Goal: Find specific page/section: Find specific page/section

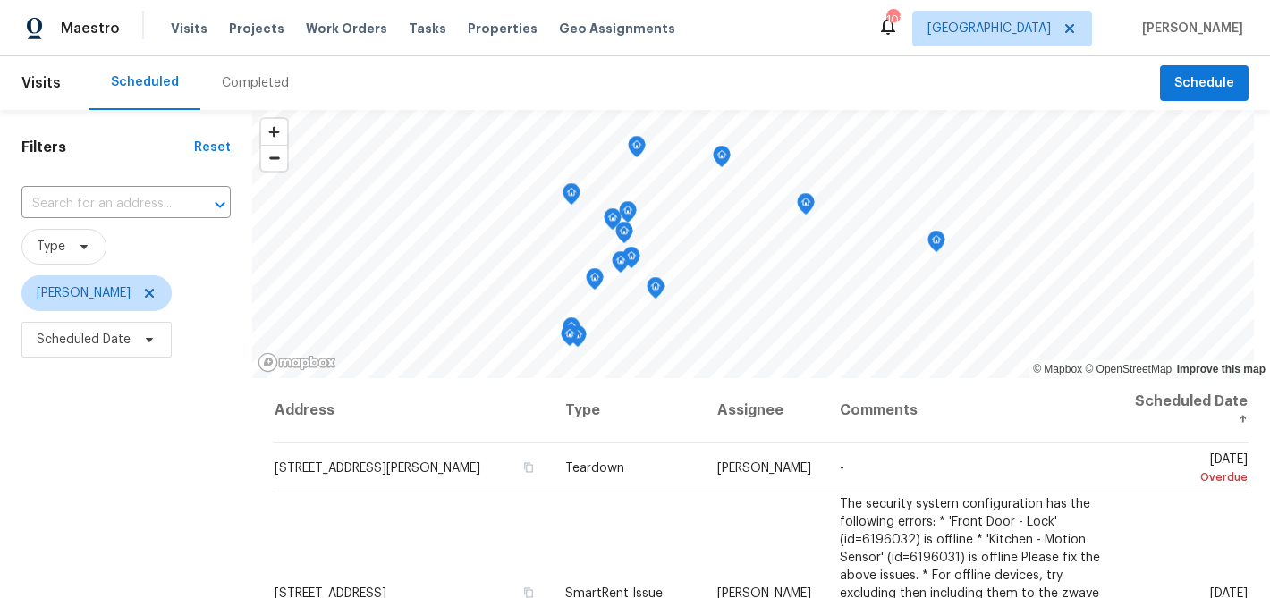
click at [222, 85] on div "Completed" at bounding box center [255, 83] width 67 height 18
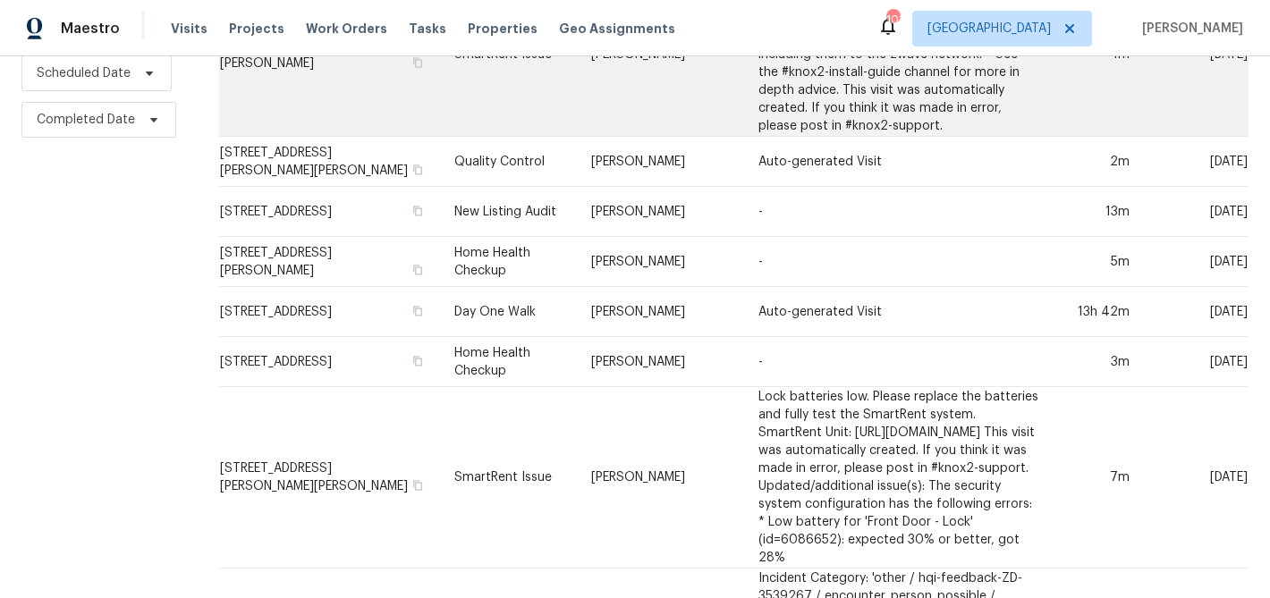
scroll to position [279, 0]
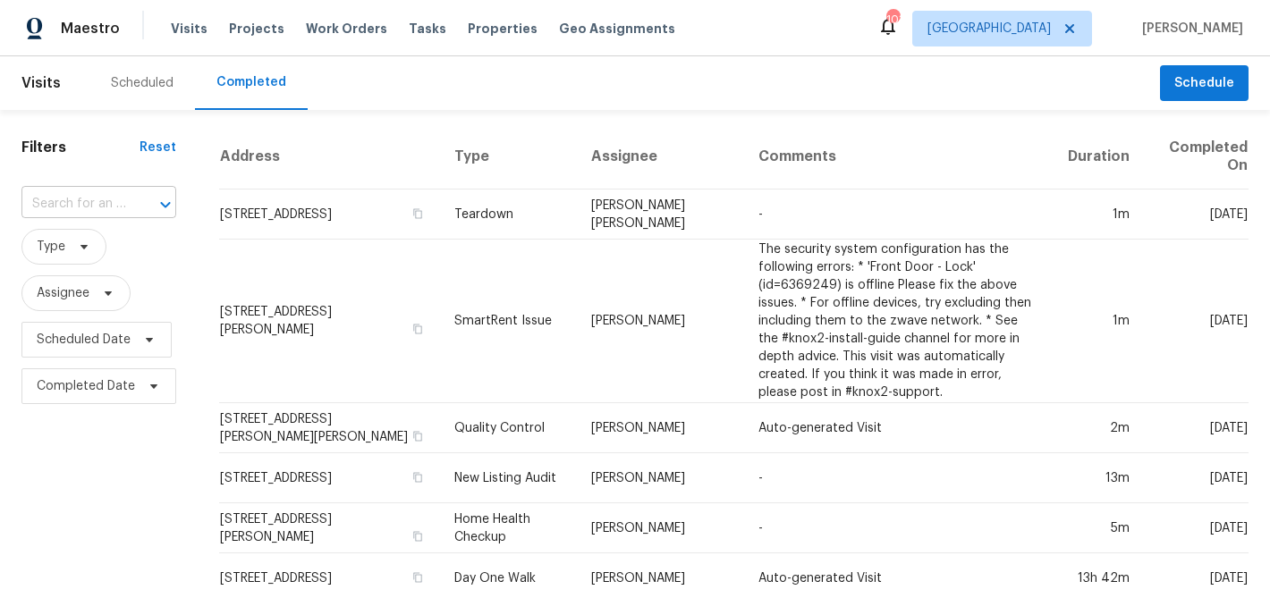
click at [98, 199] on input "text" at bounding box center [73, 204] width 105 height 28
type input "735 gal"
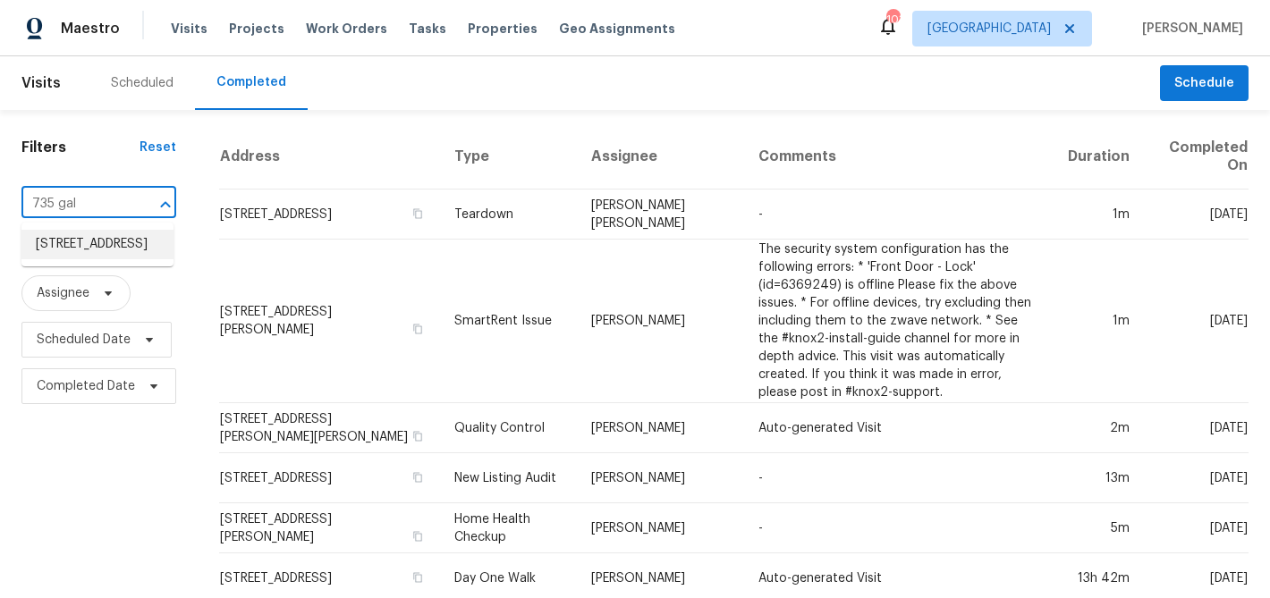
click at [95, 252] on li "735 Galloping Bend Ct, Auburn, GA 30011" at bounding box center [97, 245] width 152 height 30
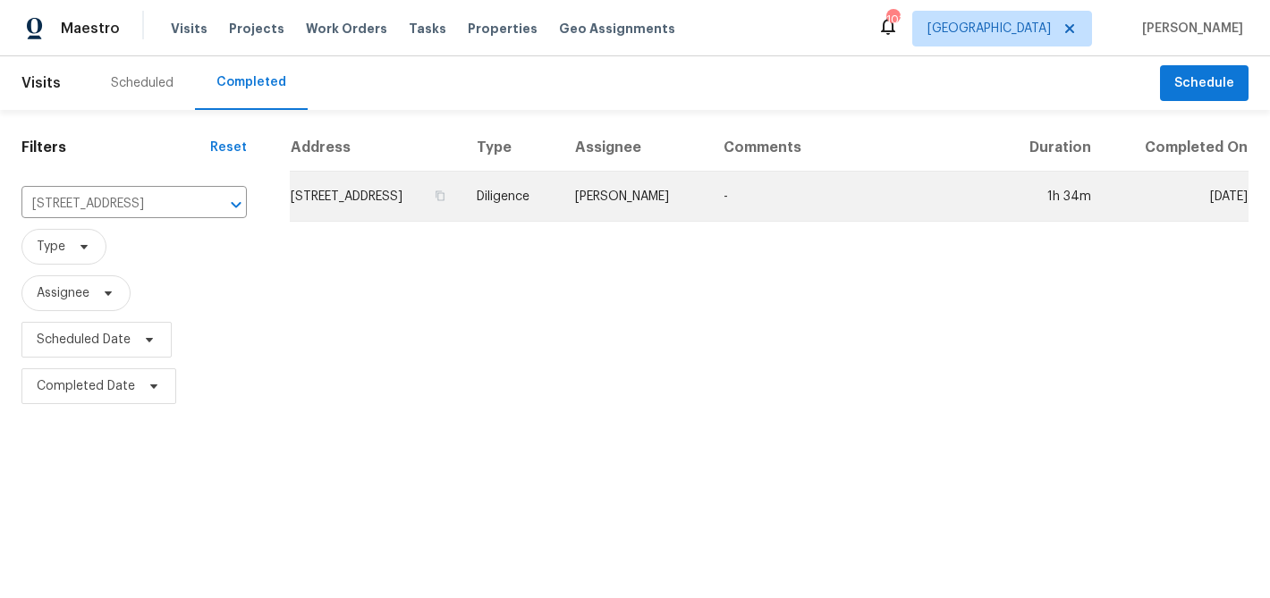
click at [330, 216] on td "735 Galloping Bend Ct, Auburn, GA 30011" at bounding box center [376, 197] width 173 height 50
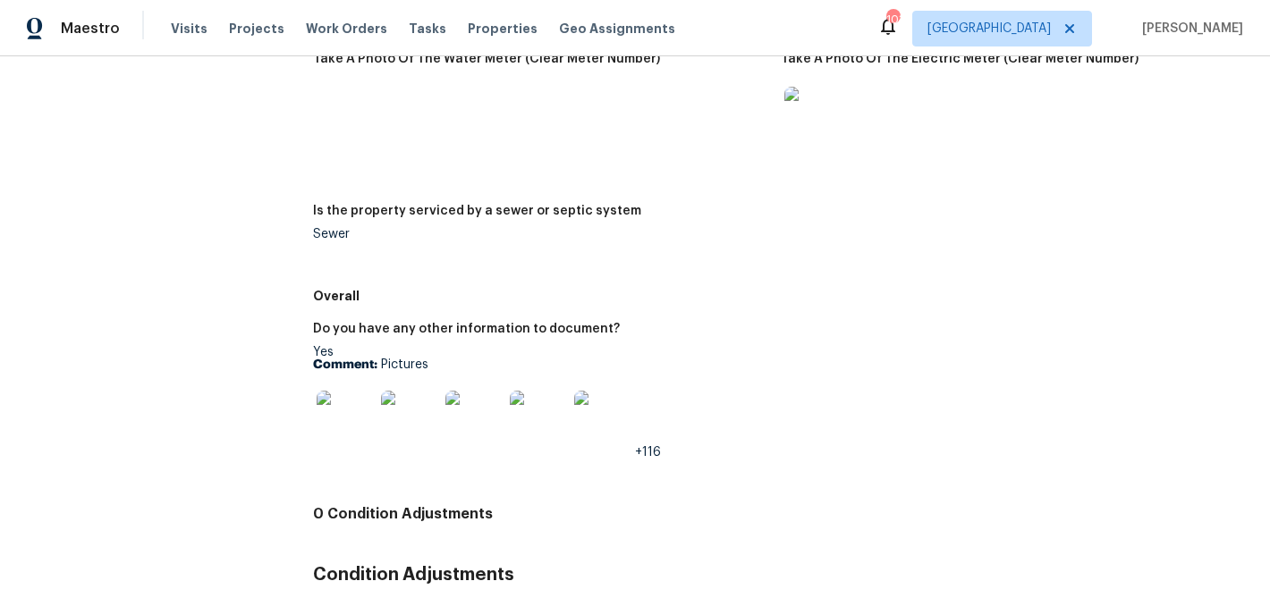
scroll to position [2990, 0]
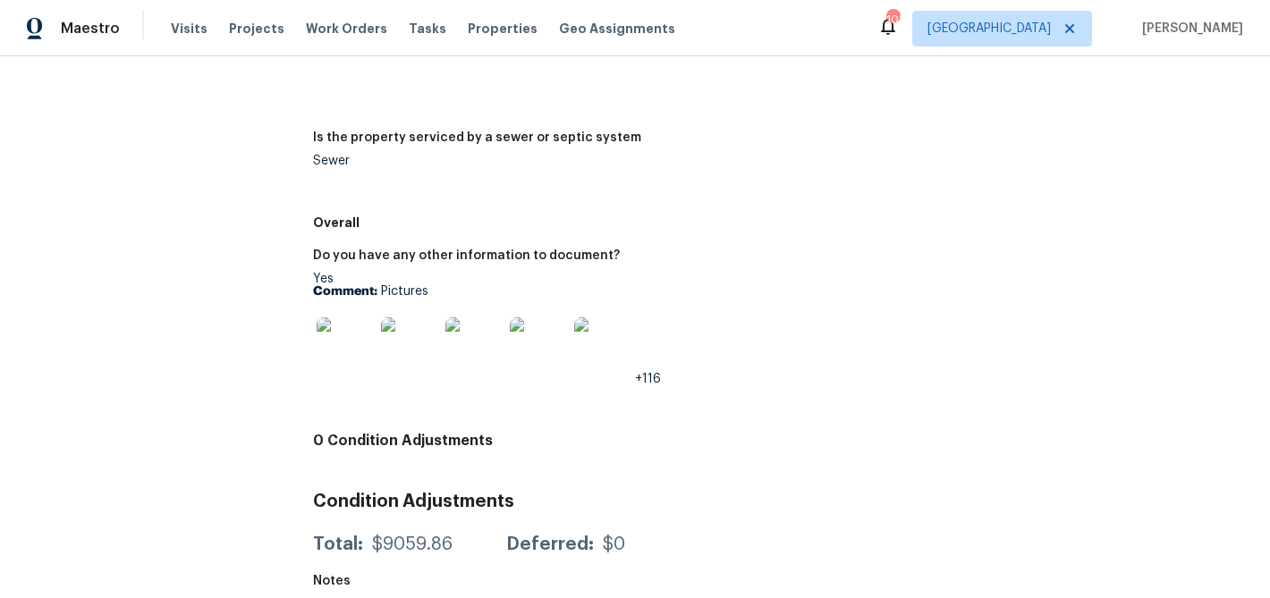
click at [339, 337] on img at bounding box center [345, 345] width 57 height 57
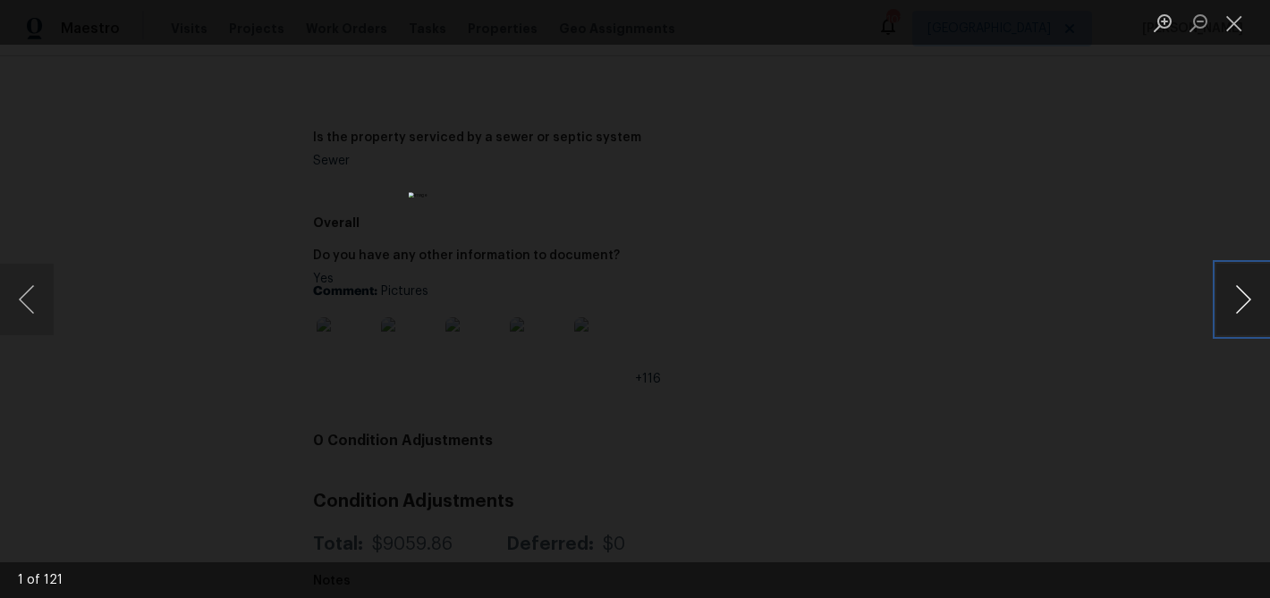
click at [1251, 288] on button "Next image" at bounding box center [1243, 300] width 54 height 72
click at [1250, 288] on button "Next image" at bounding box center [1243, 300] width 54 height 72
click at [1238, 292] on button "Next image" at bounding box center [1243, 300] width 54 height 72
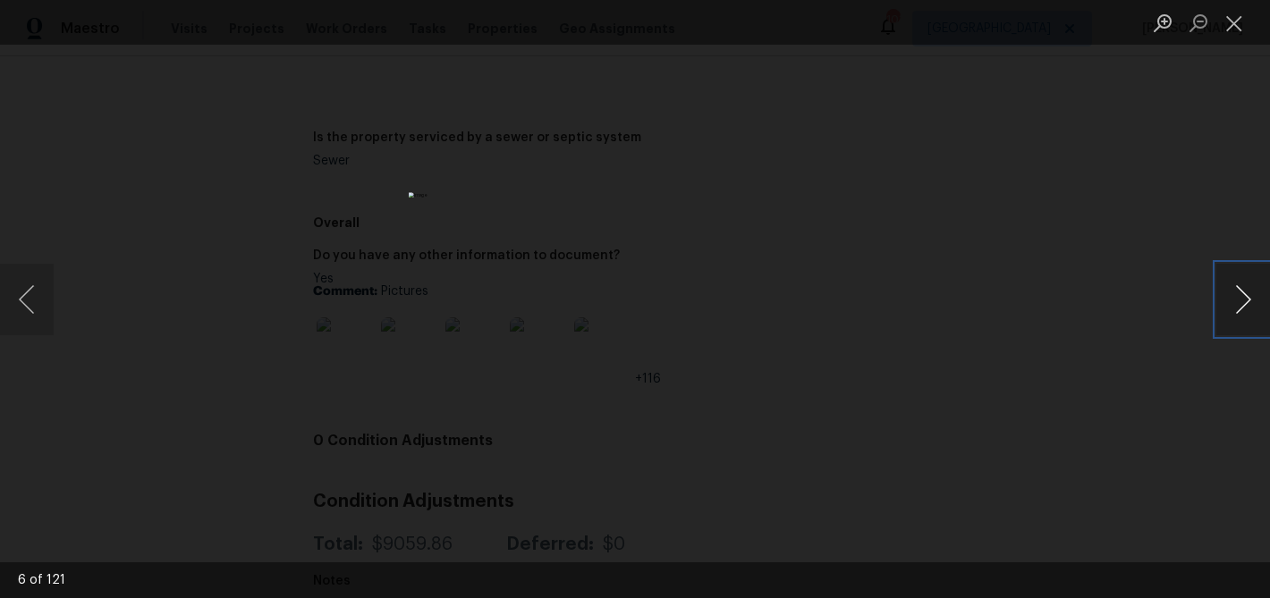
click at [1238, 292] on button "Next image" at bounding box center [1243, 300] width 54 height 72
click at [1234, 304] on button "Next image" at bounding box center [1243, 300] width 54 height 72
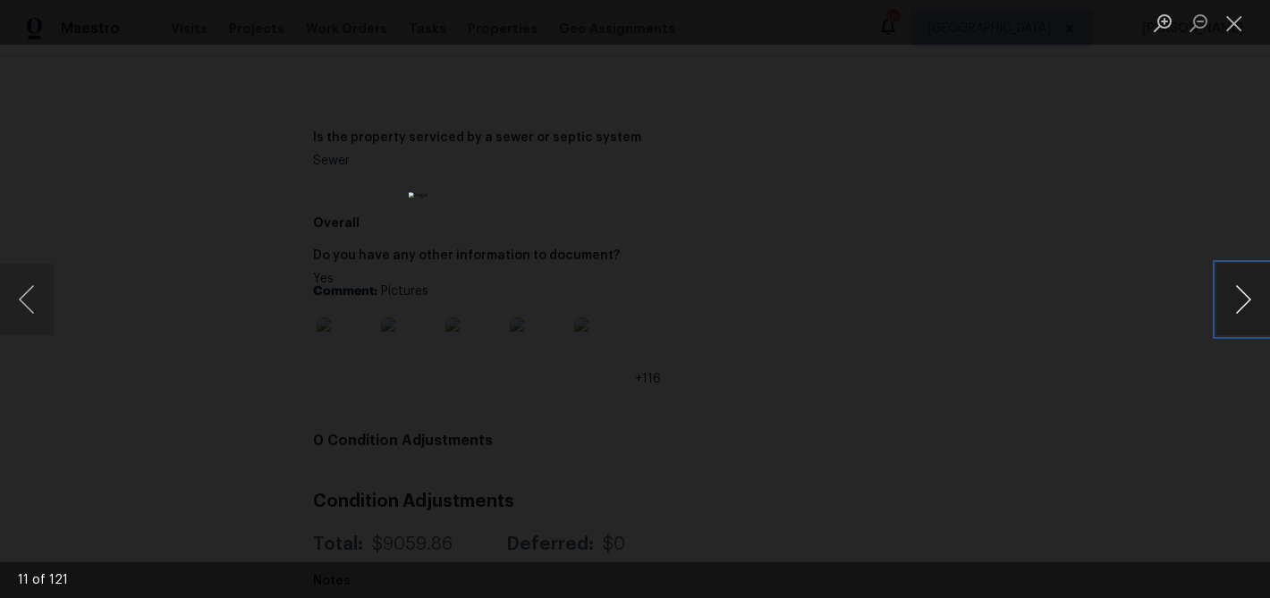
click at [1234, 304] on button "Next image" at bounding box center [1243, 300] width 54 height 72
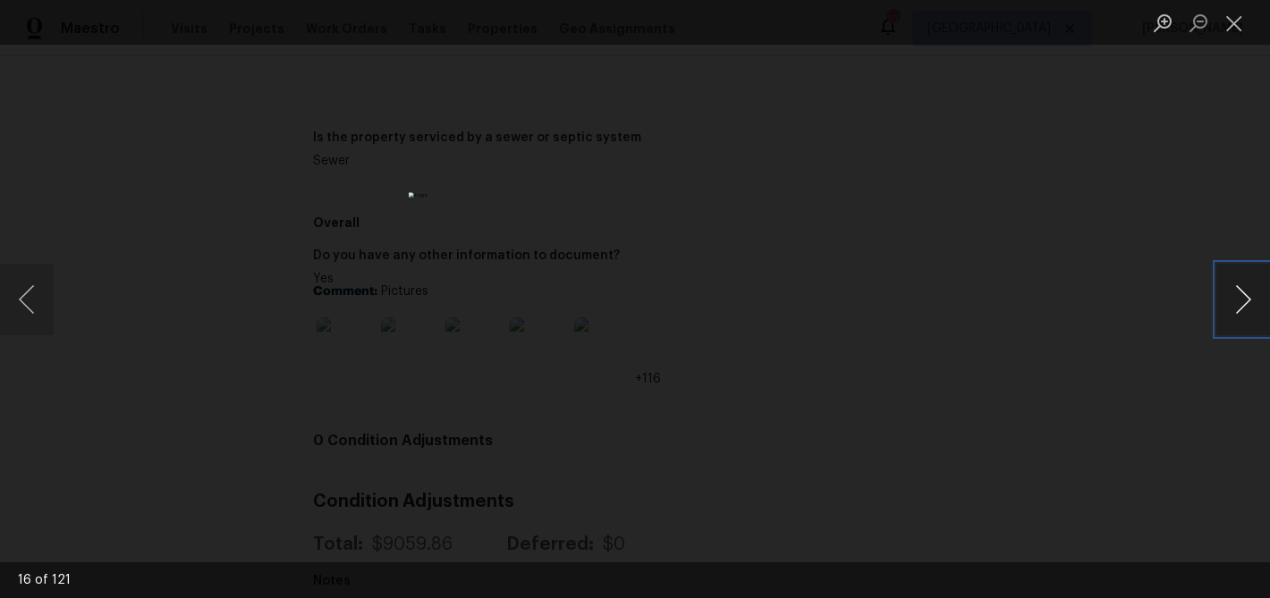
click at [1234, 304] on button "Next image" at bounding box center [1243, 300] width 54 height 72
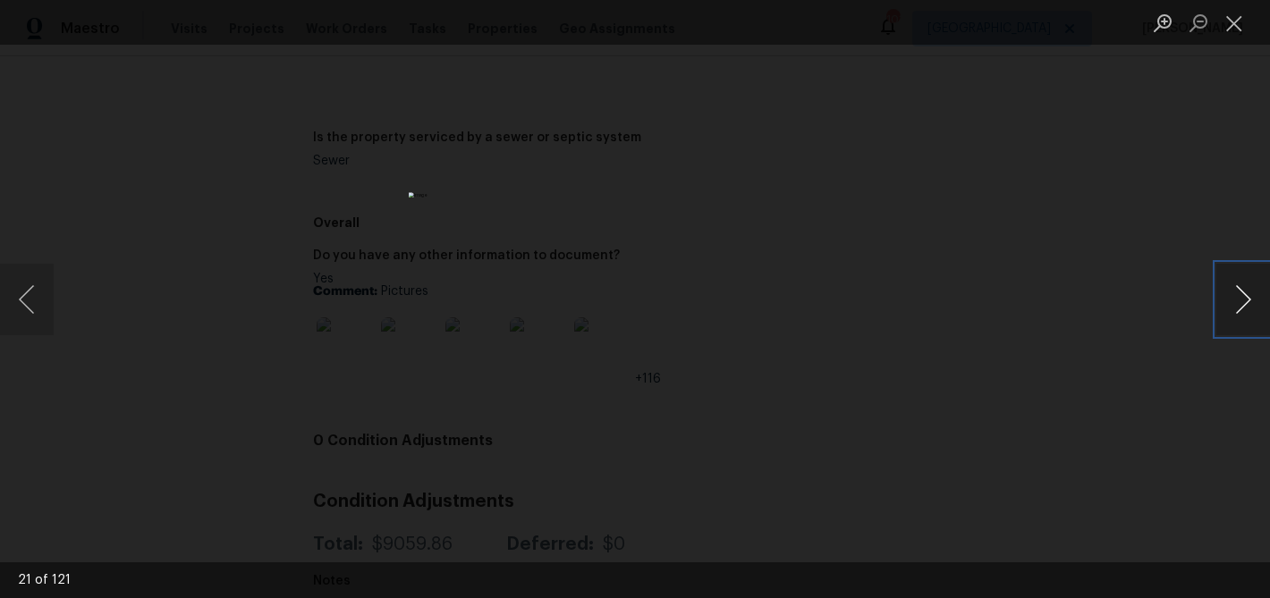
click at [1234, 304] on button "Next image" at bounding box center [1243, 300] width 54 height 72
click at [1244, 300] on button "Next image" at bounding box center [1243, 300] width 54 height 72
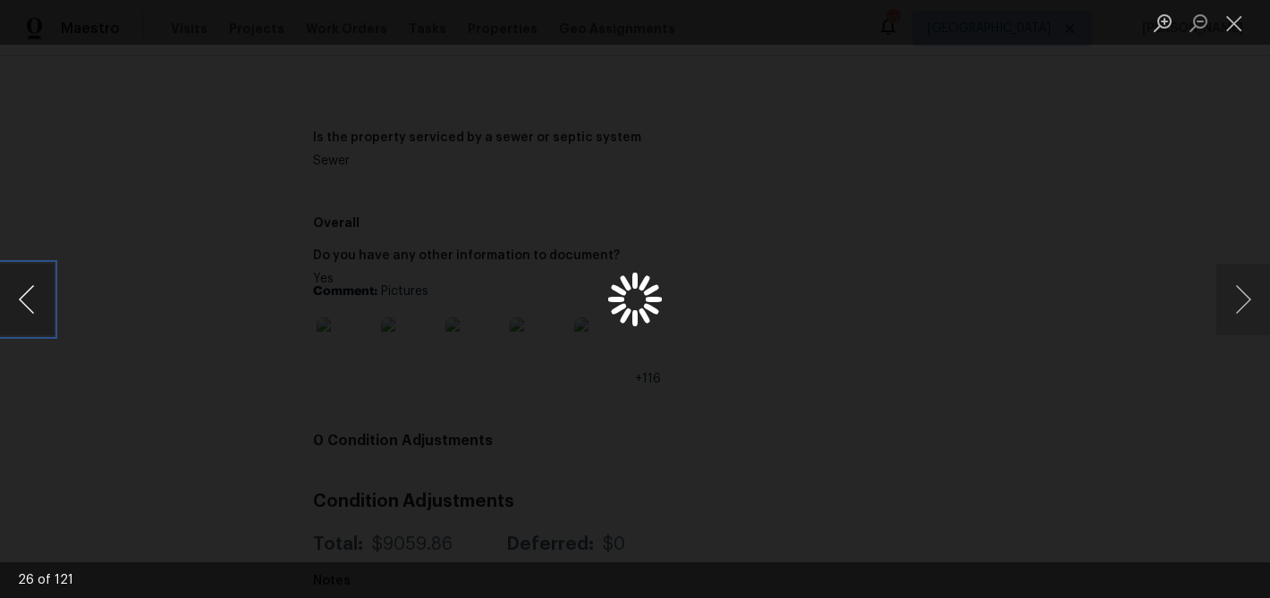
click at [38, 304] on button "Previous image" at bounding box center [27, 300] width 54 height 72
click at [1233, 296] on button "Next image" at bounding box center [1243, 300] width 54 height 72
click at [31, 287] on button "Previous image" at bounding box center [27, 300] width 54 height 72
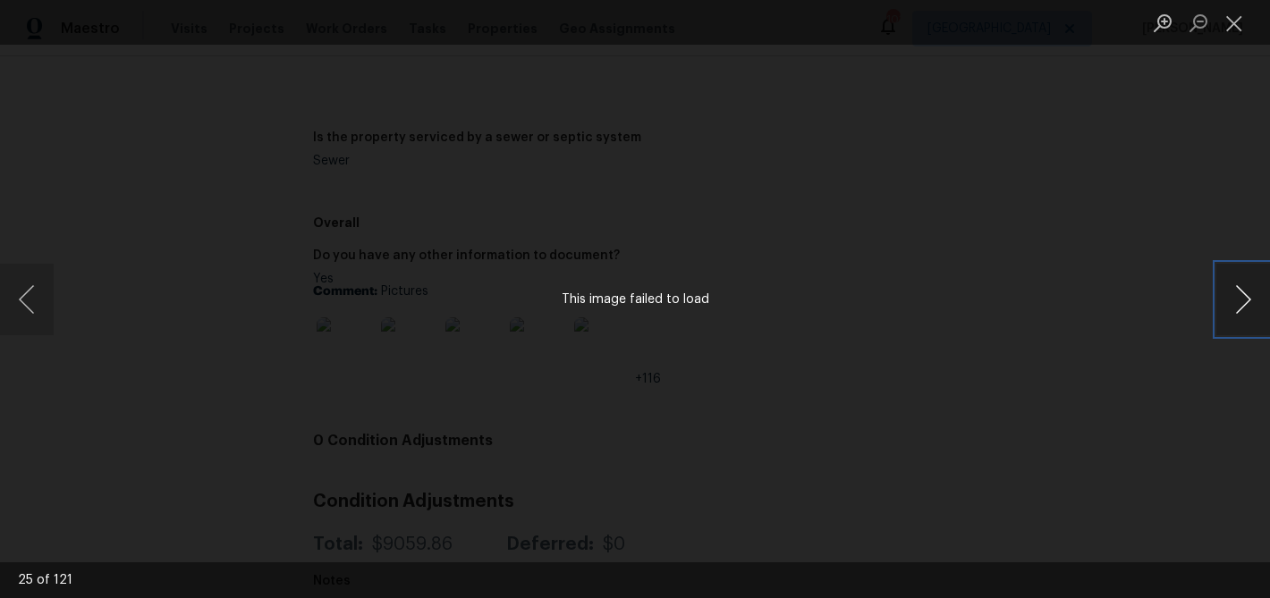
click at [1247, 311] on button "Next image" at bounding box center [1243, 300] width 54 height 72
click at [237, 238] on div "Lightbox" at bounding box center [635, 299] width 1270 height 598
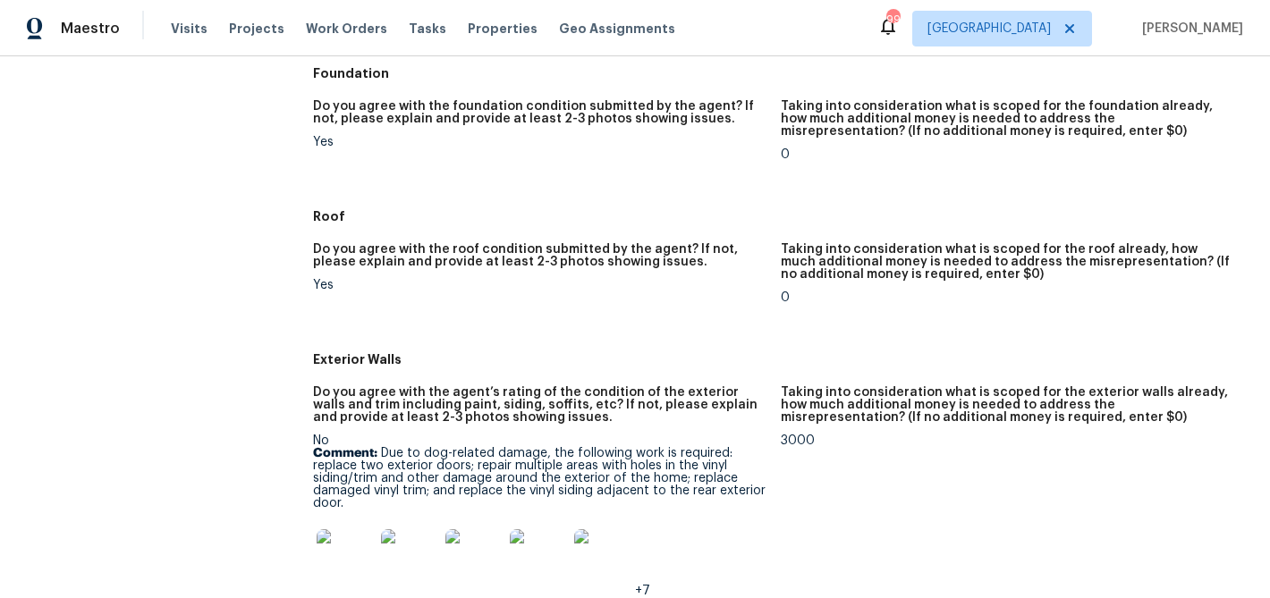
scroll to position [0, 0]
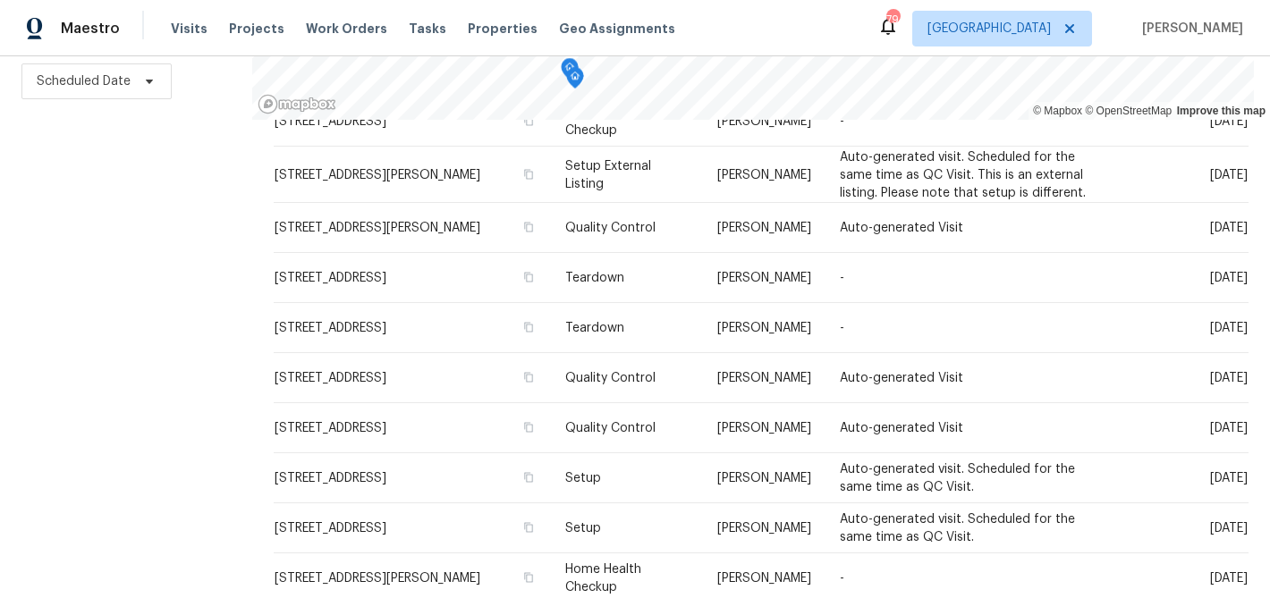
scroll to position [708, 0]
